Goal: Information Seeking & Learning: Learn about a topic

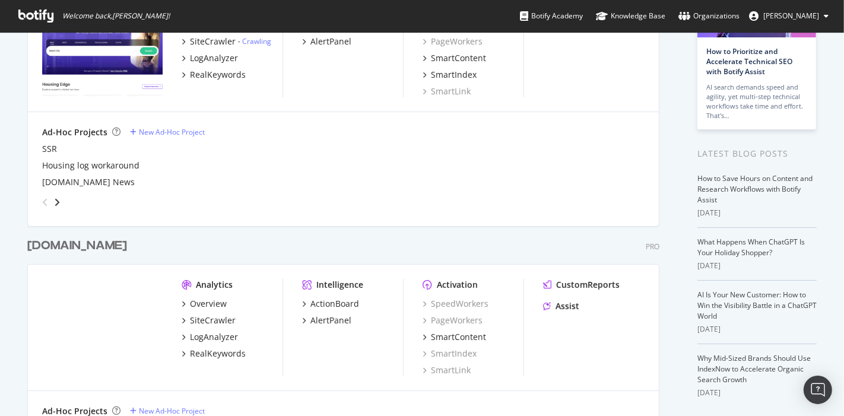
scroll to position [132, 0]
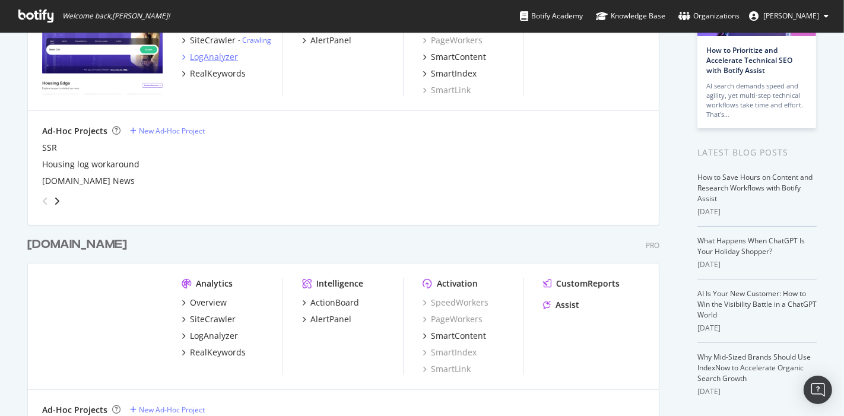
click at [214, 51] on div "LogAnalyzer" at bounding box center [214, 57] width 48 height 12
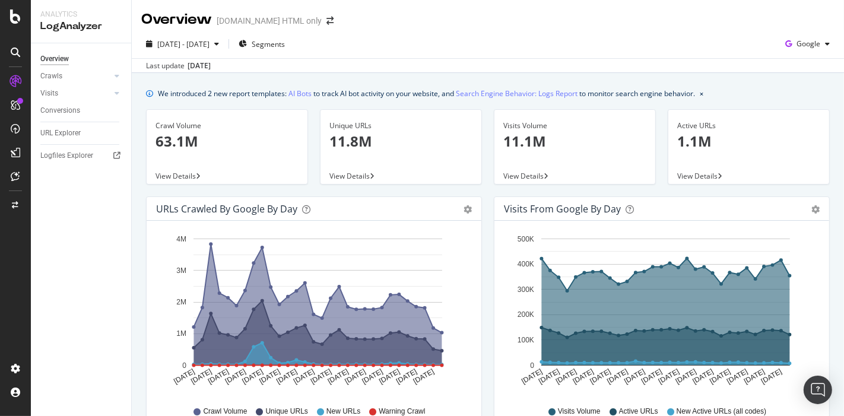
click at [130, 74] on div "Crawls" at bounding box center [85, 76] width 91 height 17
click at [122, 77] on div at bounding box center [117, 76] width 12 height 12
click at [68, 121] on div "Segments Distribution" at bounding box center [79, 116] width 66 height 25
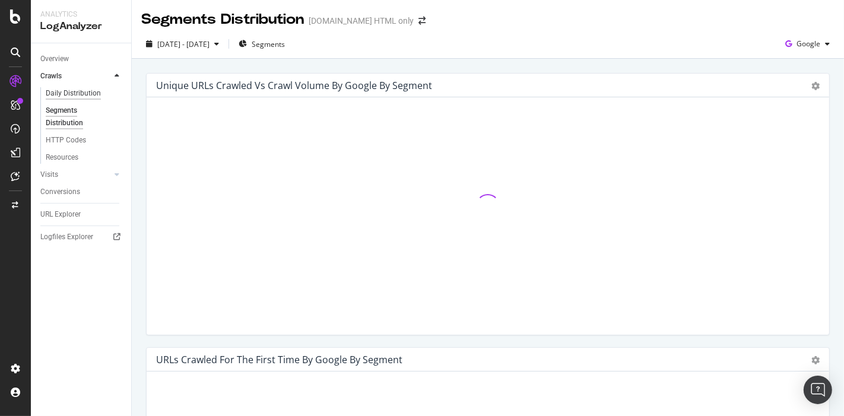
click at [96, 97] on div "Daily Distribution" at bounding box center [73, 93] width 55 height 12
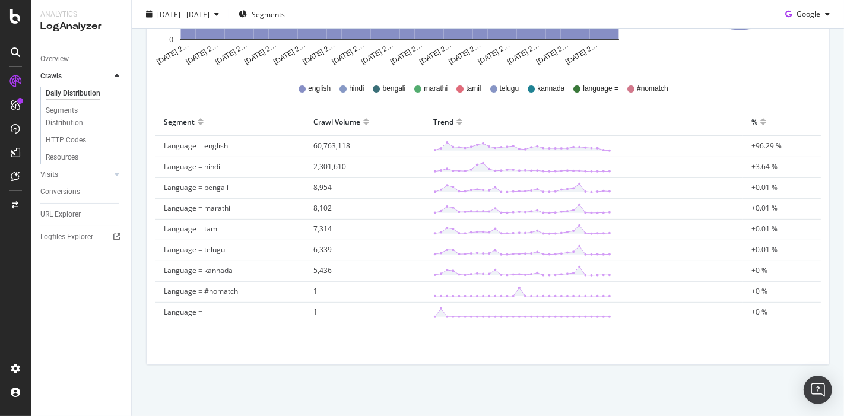
scroll to position [61, 0]
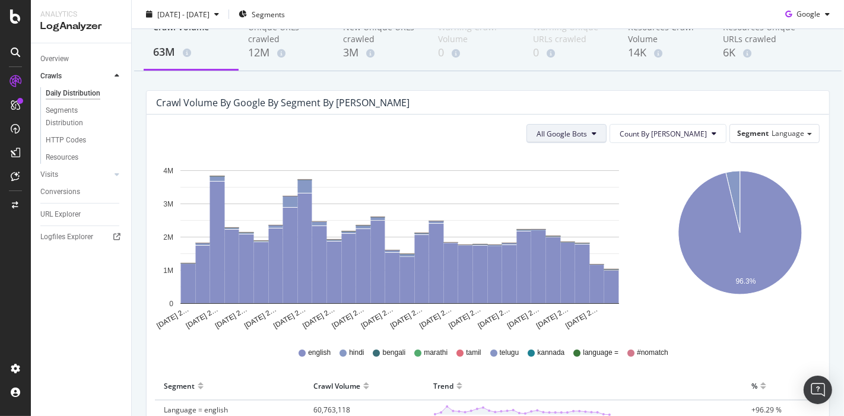
click at [578, 126] on button "All Google Bots" at bounding box center [567, 133] width 80 height 19
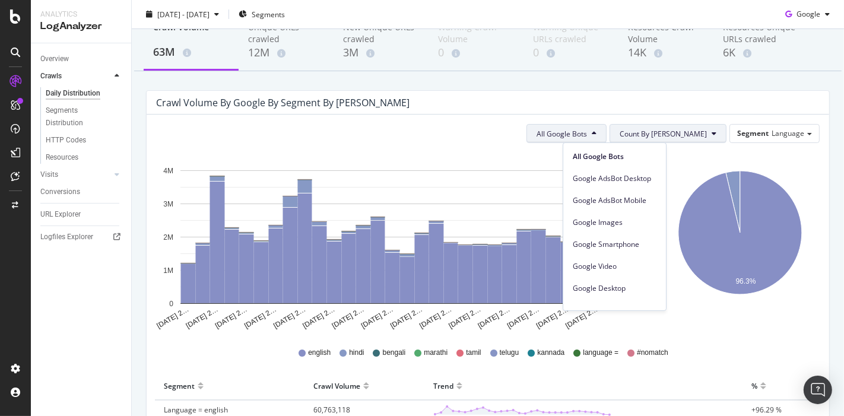
click at [670, 135] on span "Count By Day" at bounding box center [663, 134] width 87 height 10
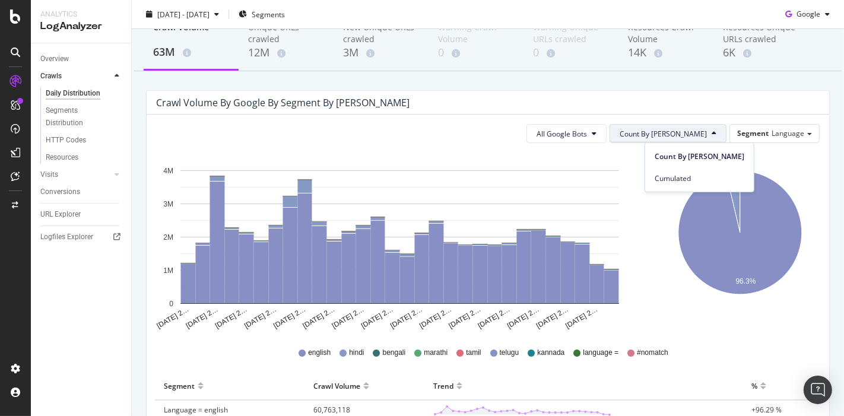
click at [516, 121] on div "All Google Bots Count By Day Segment Language Hold CTRL while clicking to filte…" at bounding box center [488, 372] width 683 height 514
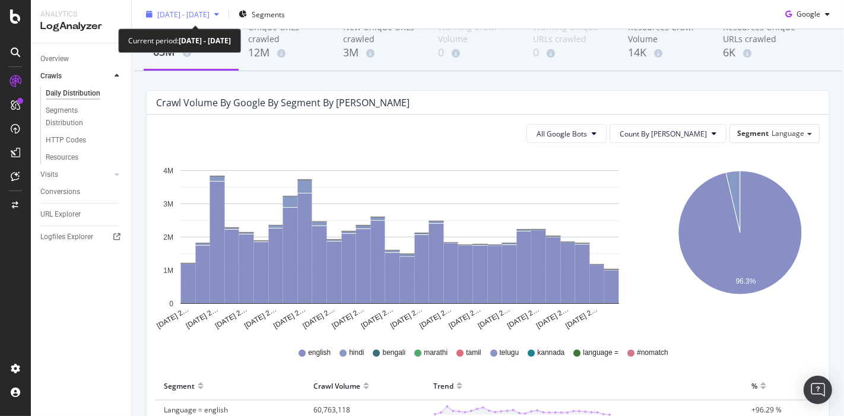
click at [200, 15] on span "2025 Aug. 6th - Sep. 4th" at bounding box center [183, 14] width 52 height 10
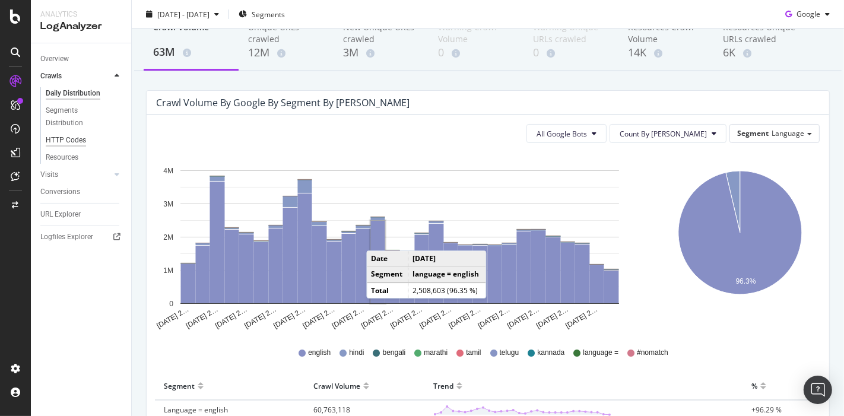
click at [74, 136] on div "HTTP Codes" at bounding box center [66, 140] width 40 height 12
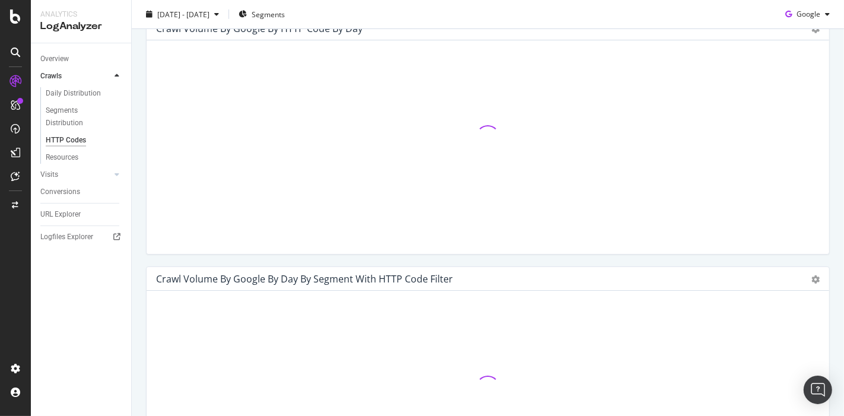
scroll to position [395, 0]
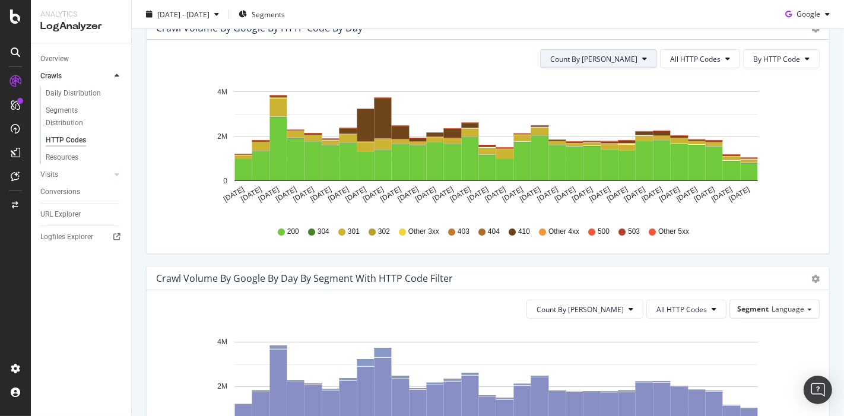
click at [629, 60] on span "Count By Day" at bounding box center [593, 59] width 87 height 10
click at [689, 58] on span "All HTTP Codes" at bounding box center [695, 59] width 50 height 10
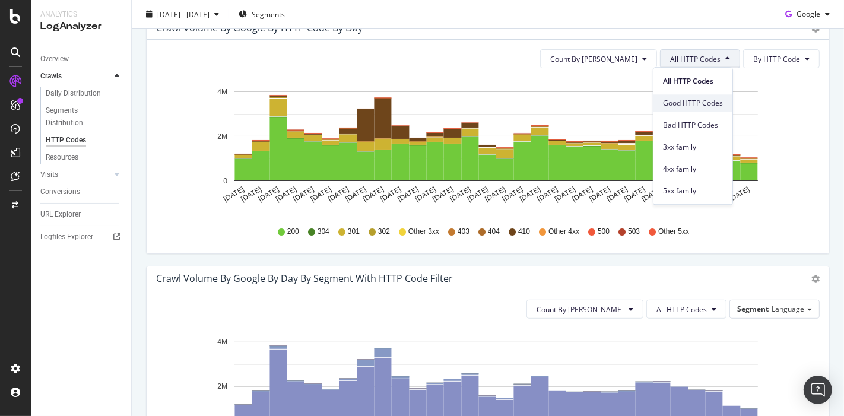
click at [685, 104] on span "Good HTTP Codes" at bounding box center [693, 103] width 60 height 11
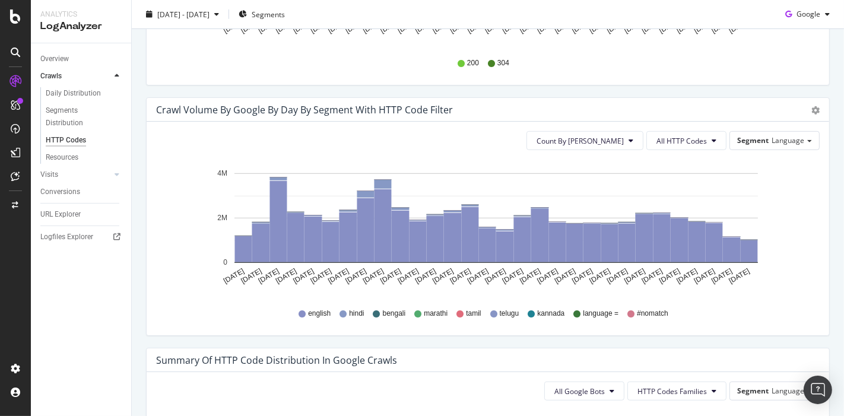
scroll to position [546, 0]
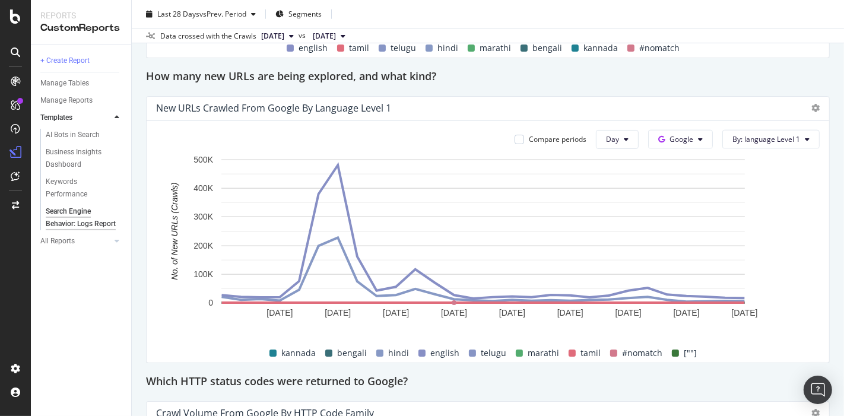
scroll to position [1121, 0]
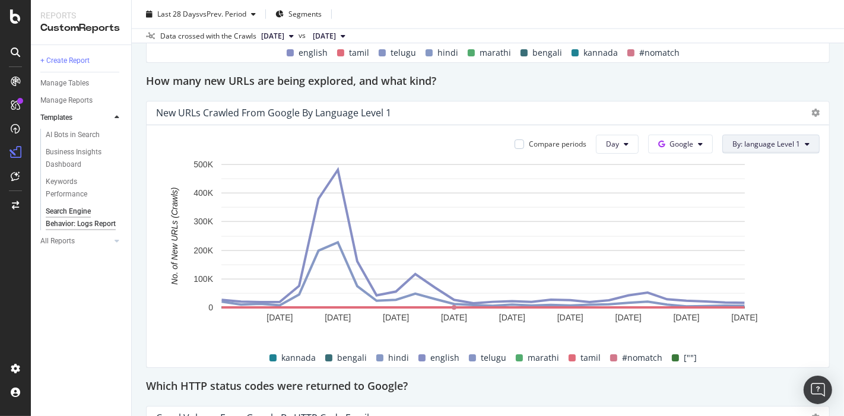
click at [749, 147] on span "By: language Level 1" at bounding box center [767, 144] width 68 height 10
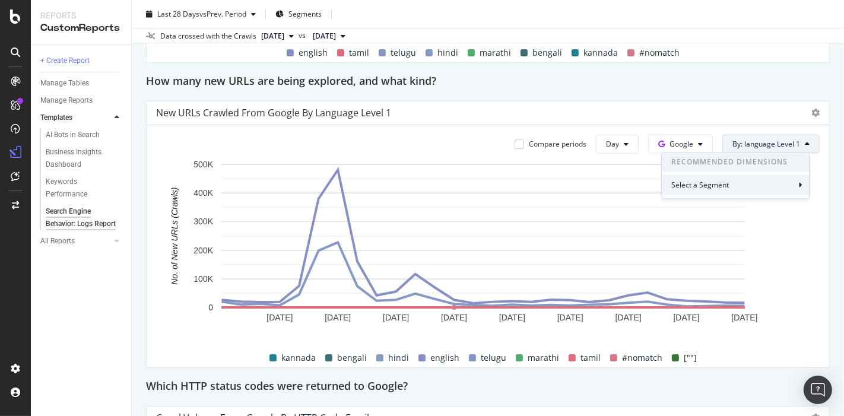
click at [743, 186] on div "Select a Segment" at bounding box center [735, 185] width 147 height 20
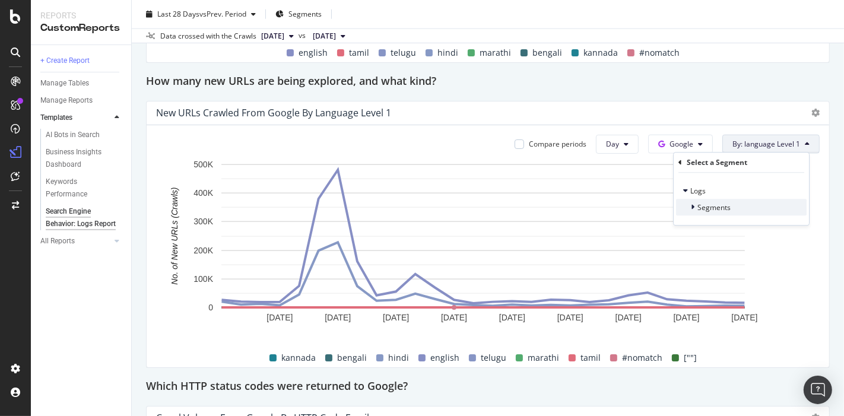
click at [688, 211] on div "Segments" at bounding box center [703, 207] width 55 height 12
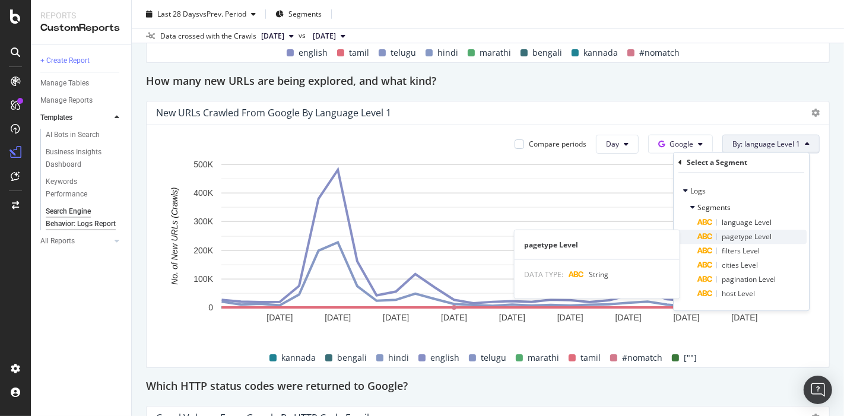
click at [734, 239] on span "pagetype Level" at bounding box center [747, 237] width 50 height 10
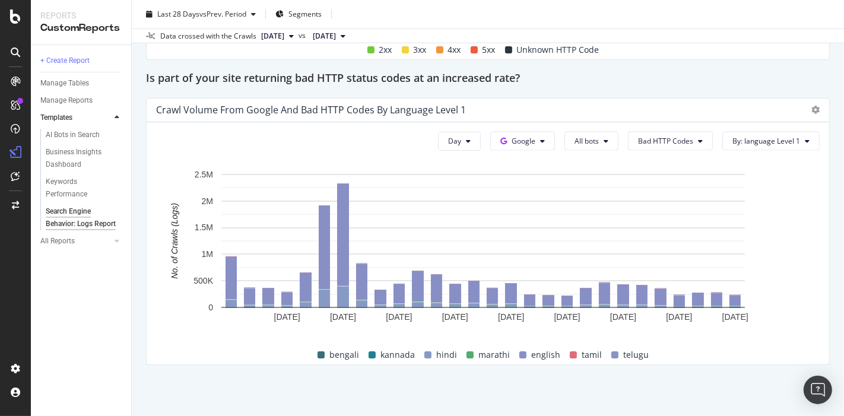
scroll to position [1737, 0]
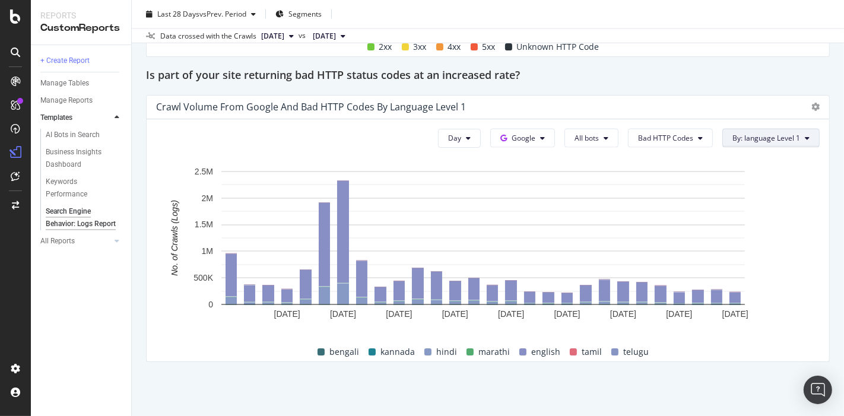
click at [745, 141] on button "By: language Level 1" at bounding box center [771, 138] width 97 height 19
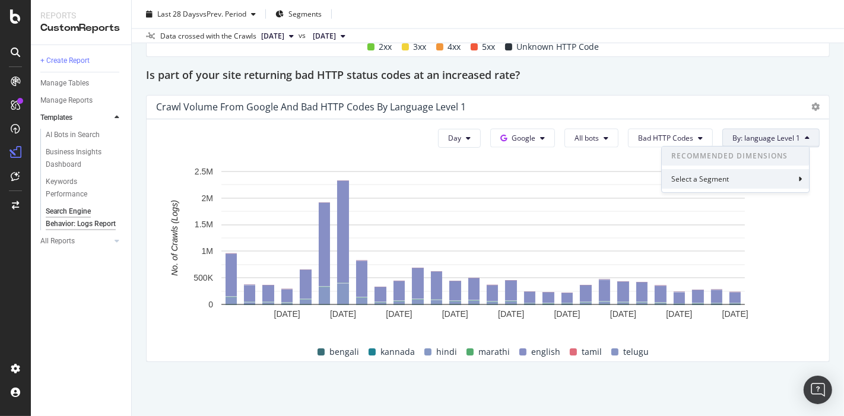
click at [756, 176] on div "Select a Segment" at bounding box center [735, 179] width 147 height 20
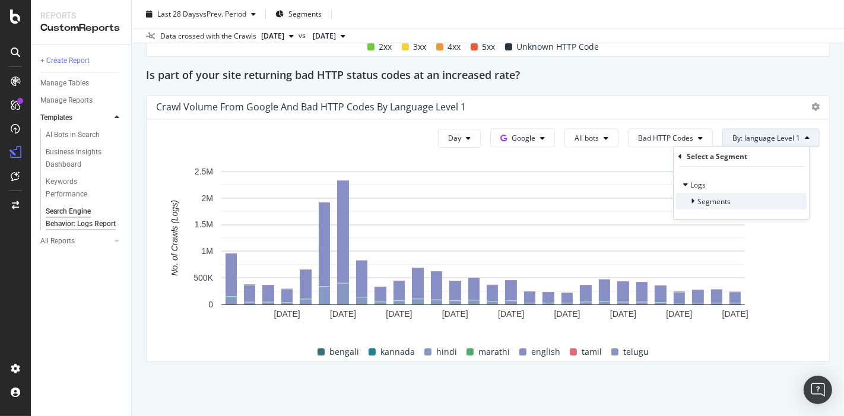
click at [764, 196] on div "Segments" at bounding box center [741, 201] width 131 height 17
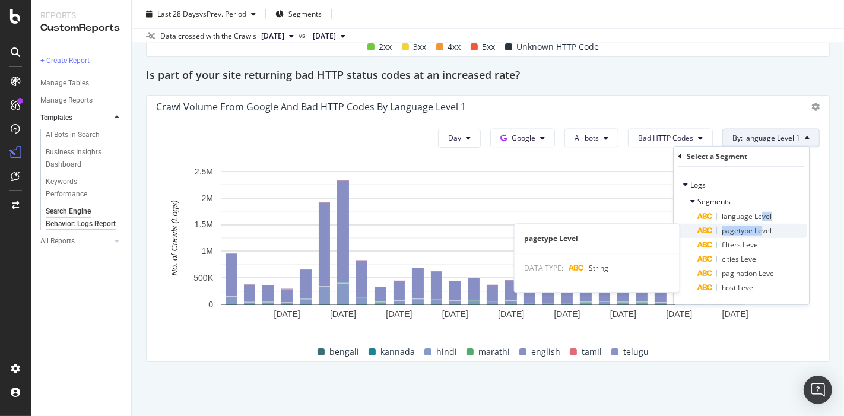
drag, startPoint x: 761, startPoint y: 222, endPoint x: 761, endPoint y: 229, distance: 6.5
click at [761, 229] on div "language Level pagetype Level pagetype Level DATA TYPE: String filters Level ci…" at bounding box center [741, 252] width 131 height 85
click at [761, 229] on span "pagetype Level" at bounding box center [747, 231] width 50 height 10
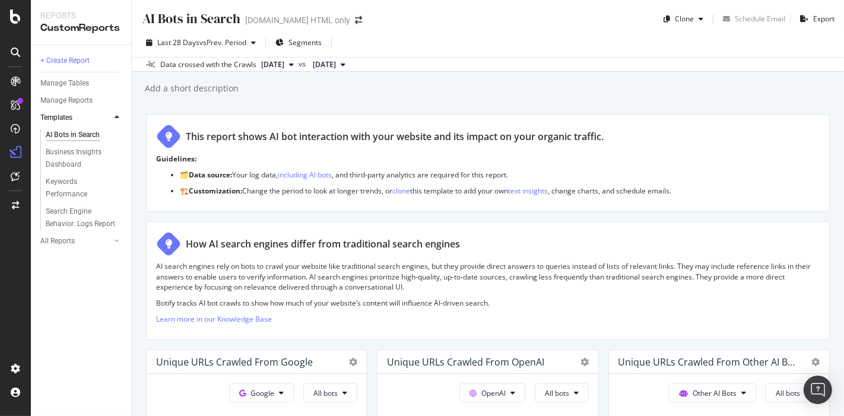
scroll to position [198, 0]
